Goal: Task Accomplishment & Management: Manage account settings

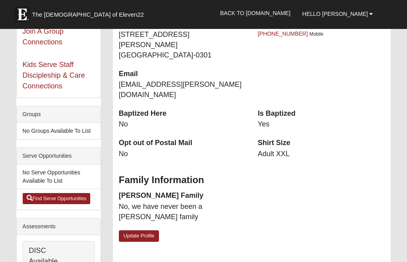
scroll to position [144, 0]
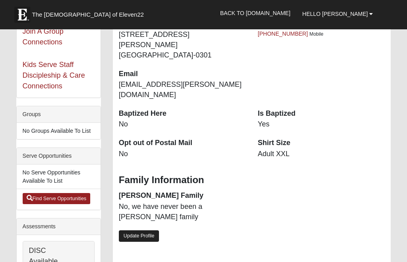
click at [147, 231] on link "Update Profile" at bounding box center [139, 237] width 40 height 12
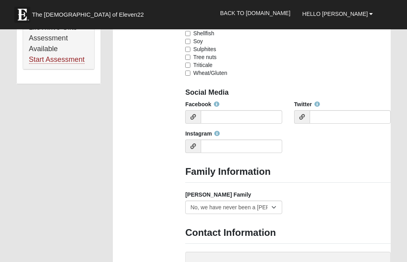
scroll to position [628, 0]
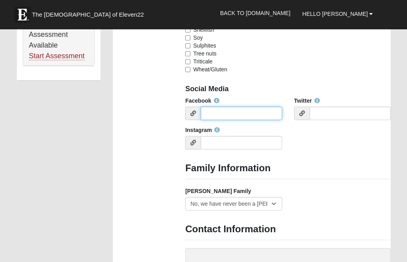
click at [223, 113] on input "Facebook" at bounding box center [240, 113] width 81 height 13
paste input "[URL][DOMAIN_NAME]?"
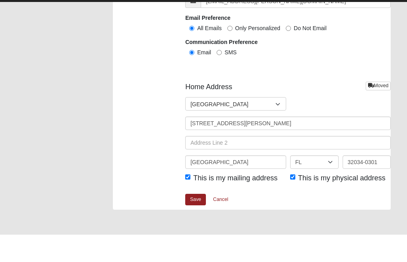
scroll to position [1020, 0]
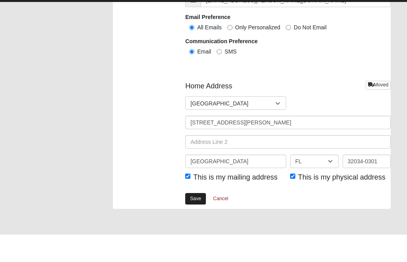
type input "[URL][DOMAIN_NAME]?"
click at [197, 221] on link "Save" at bounding box center [195, 227] width 21 height 12
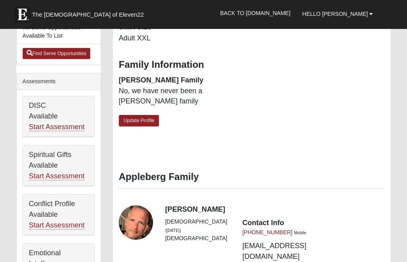
scroll to position [289, 0]
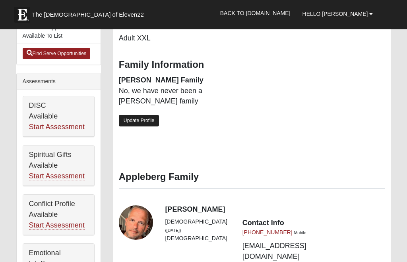
click at [145, 115] on link "Update Profile" at bounding box center [139, 121] width 40 height 12
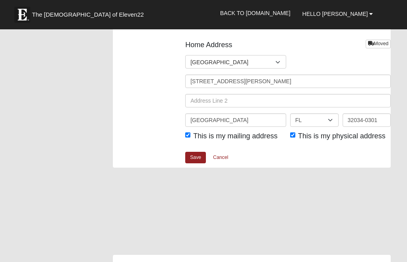
scroll to position [1102, 0]
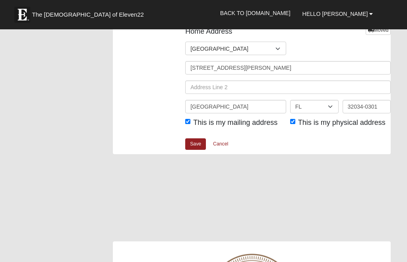
click at [295, 119] on input "This is my physical address" at bounding box center [292, 121] width 5 height 5
checkbox input "false"
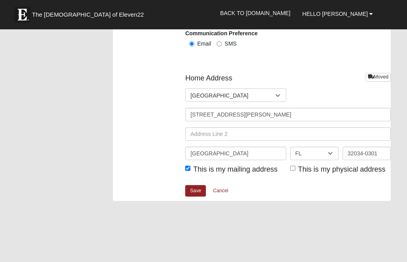
scroll to position [1055, 0]
click at [197, 190] on link "Save" at bounding box center [195, 192] width 21 height 12
